Goal: Find specific page/section: Find specific page/section

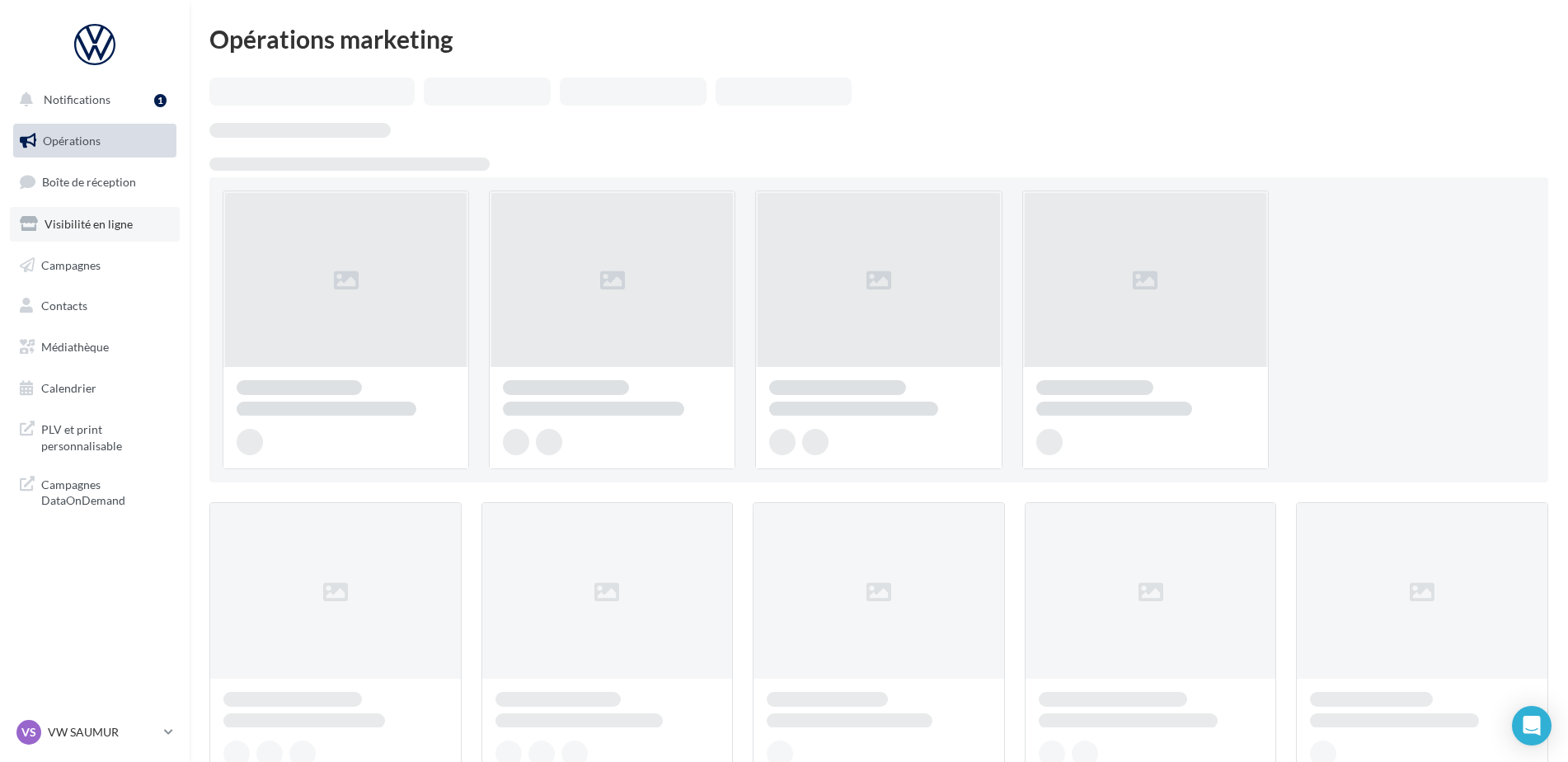
click at [79, 219] on span "Visibilité en ligne" at bounding box center [88, 223] width 88 height 14
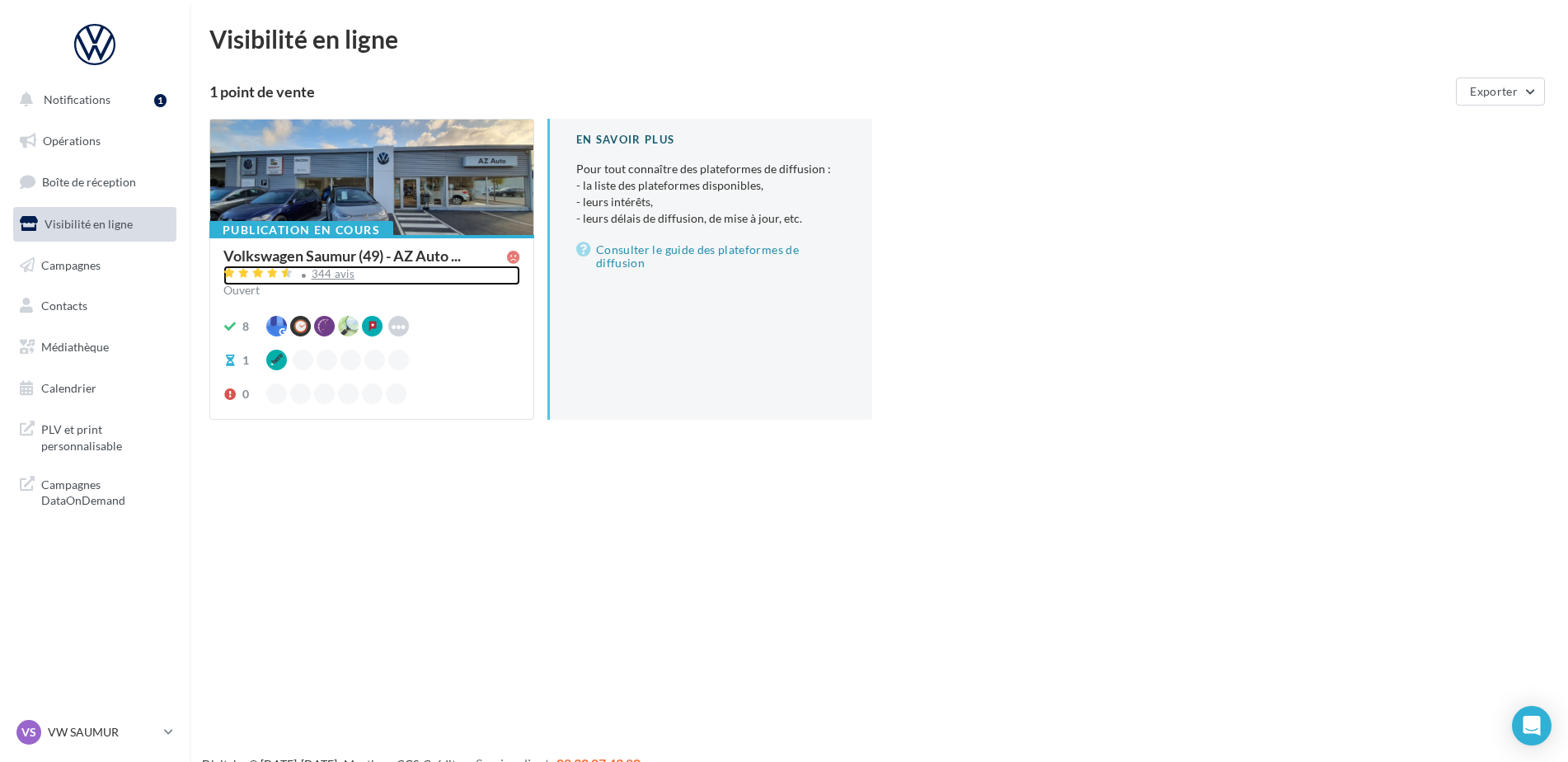
click at [343, 274] on div "344 avis" at bounding box center [333, 273] width 44 height 10
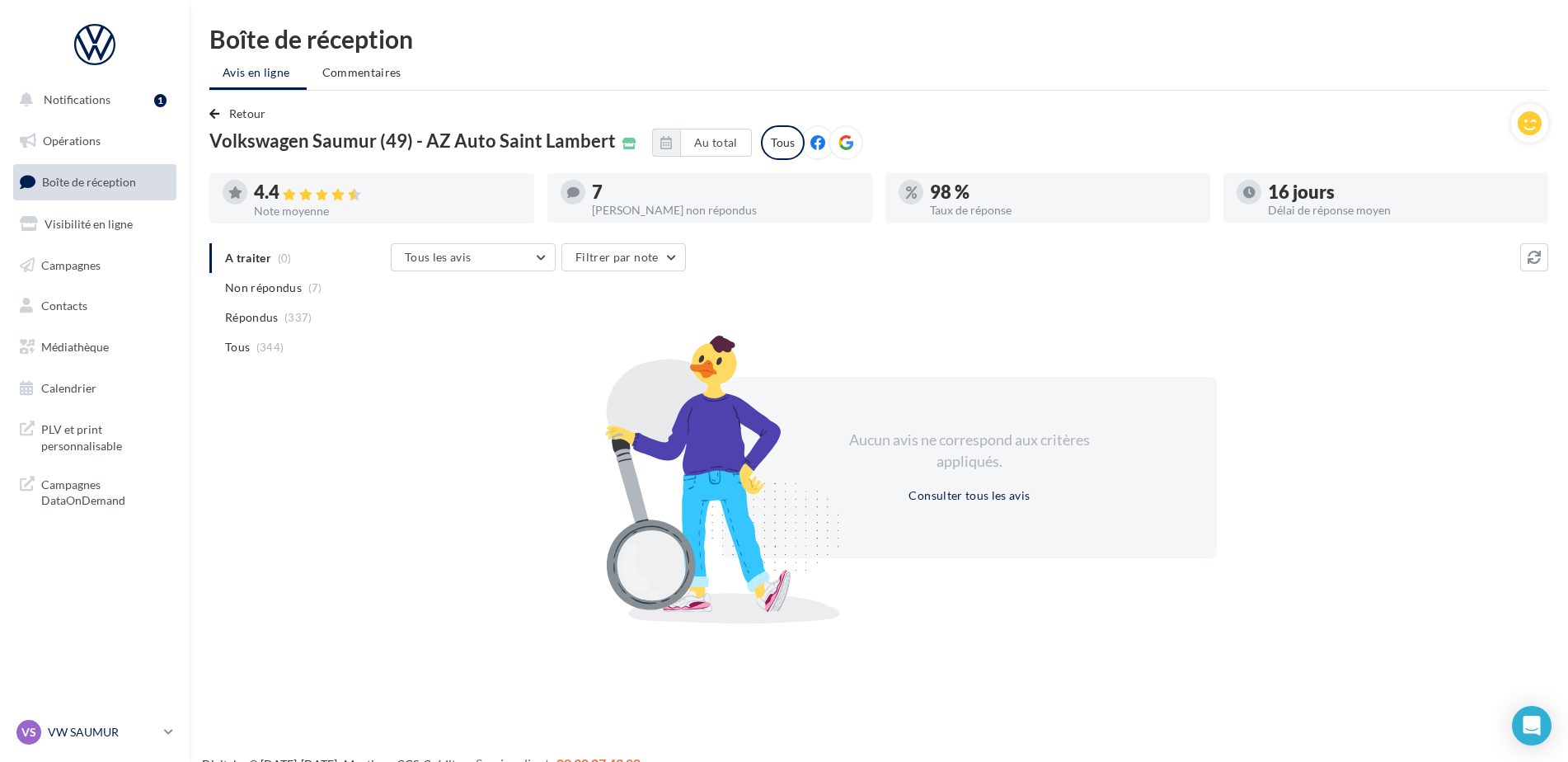
click at [116, 732] on p "VW SAUMUR" at bounding box center [102, 732] width 110 height 17
